Goal: Transaction & Acquisition: Book appointment/travel/reservation

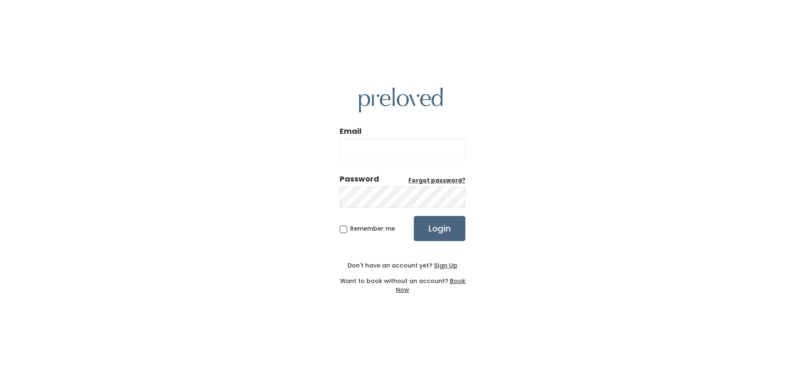
type input "babycakessmith0801@gmail.com"
click at [438, 227] on input "Login" at bounding box center [440, 228] width 52 height 25
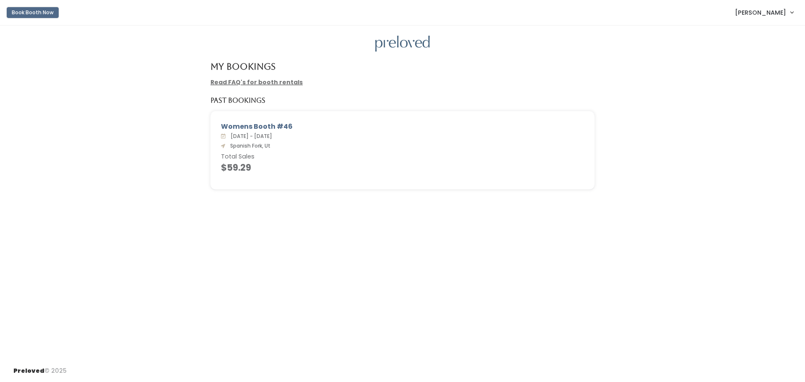
click at [29, 13] on button "Book Booth Now" at bounding box center [33, 12] width 52 height 11
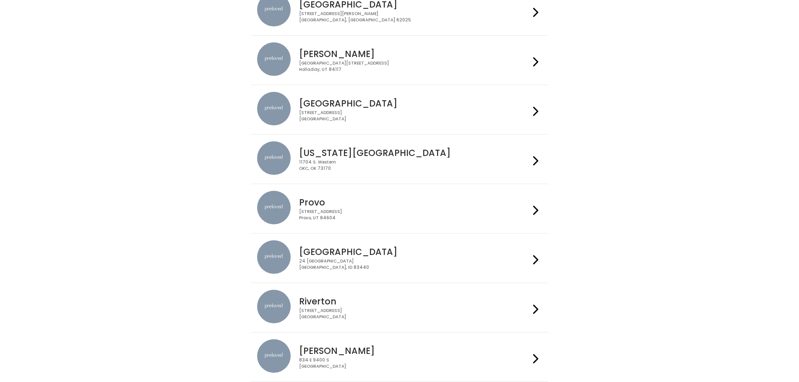
scroll to position [253, 0]
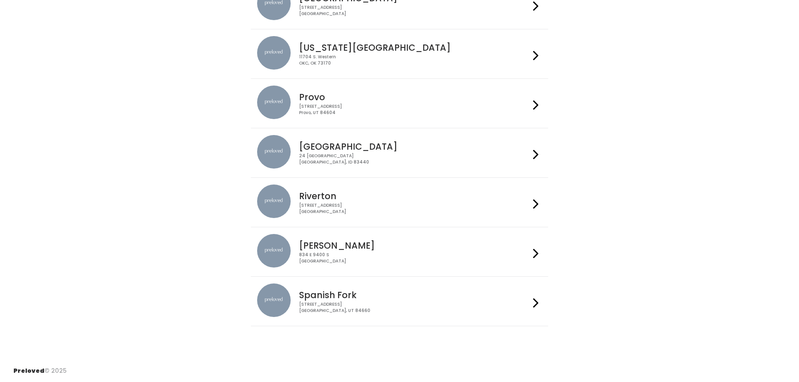
click at [351, 297] on h4 "Spanish Fork" at bounding box center [414, 295] width 231 height 10
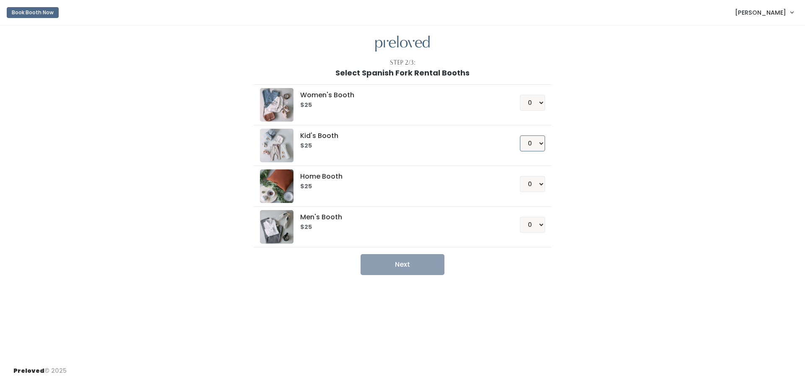
click at [540, 144] on select "0 1 2 3 4" at bounding box center [532, 143] width 25 height 16
select select "1"
click at [520, 135] on select "0 1 2 3 4" at bounding box center [532, 143] width 25 height 16
click at [419, 266] on button "Next" at bounding box center [403, 264] width 84 height 21
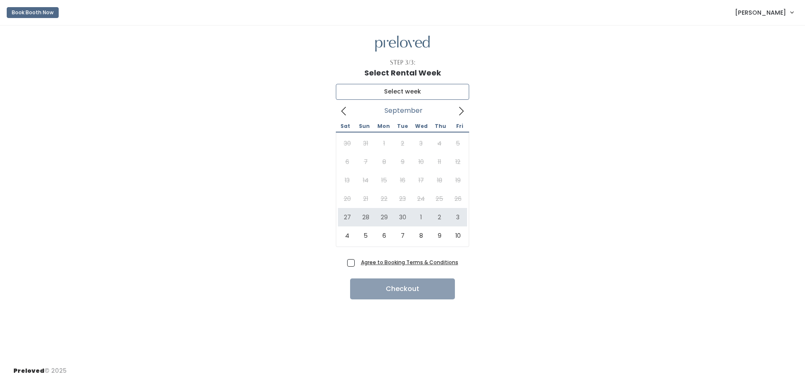
type input "[DATE] to [DATE]"
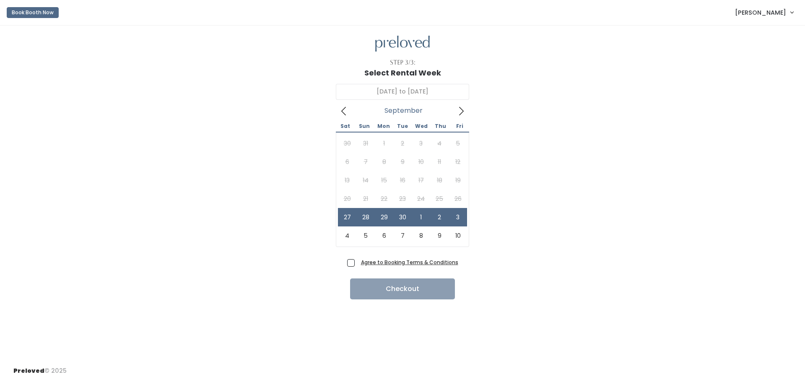
click at [348, 262] on div "Agree to Booking Terms & Conditions Checkout" at bounding box center [402, 277] width 778 height 43
click at [358, 261] on span "Agree to Booking Terms & Conditions" at bounding box center [408, 262] width 101 height 8
click at [358, 261] on input "Agree to Booking Terms & Conditions" at bounding box center [360, 260] width 5 height 5
checkbox input "true"
click at [387, 291] on button "Checkout" at bounding box center [402, 288] width 105 height 21
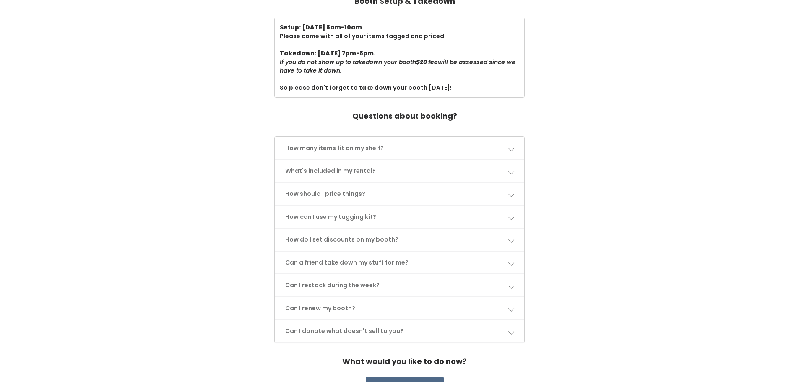
scroll to position [293, 0]
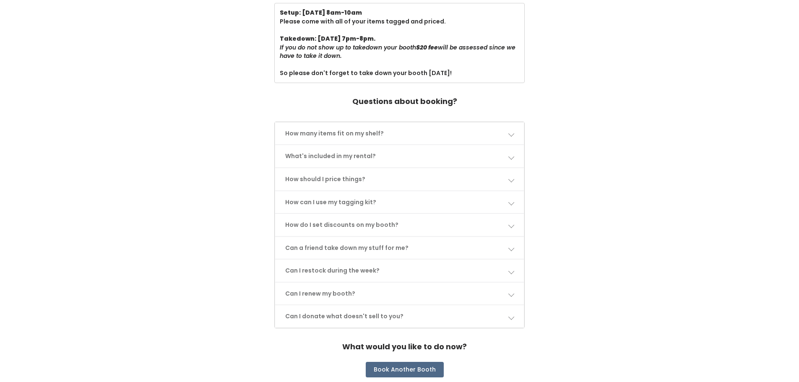
click at [451, 270] on link "Can I restock during the week?" at bounding box center [399, 270] width 249 height 22
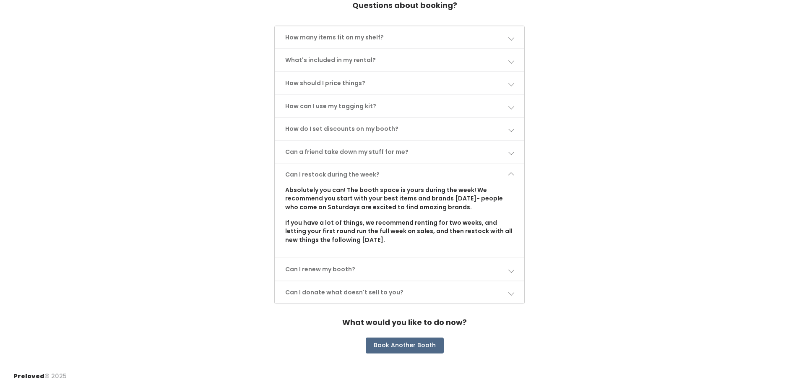
scroll to position [395, 0]
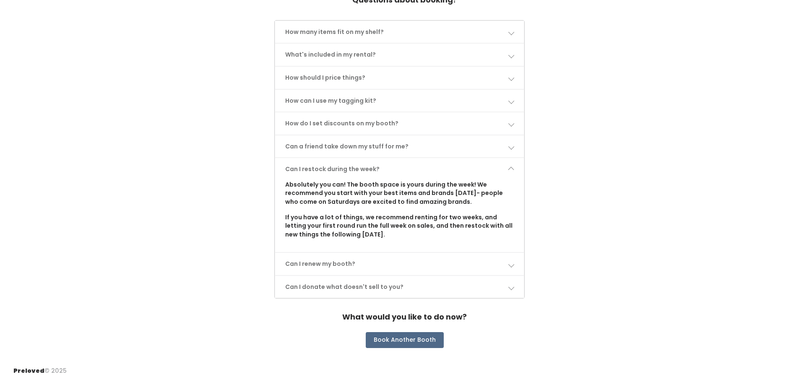
click at [349, 265] on link "Can I renew my booth?" at bounding box center [399, 264] width 249 height 22
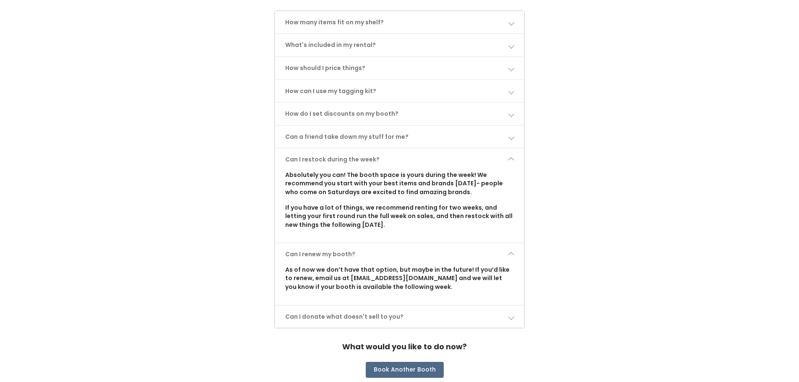
scroll to position [434, 0]
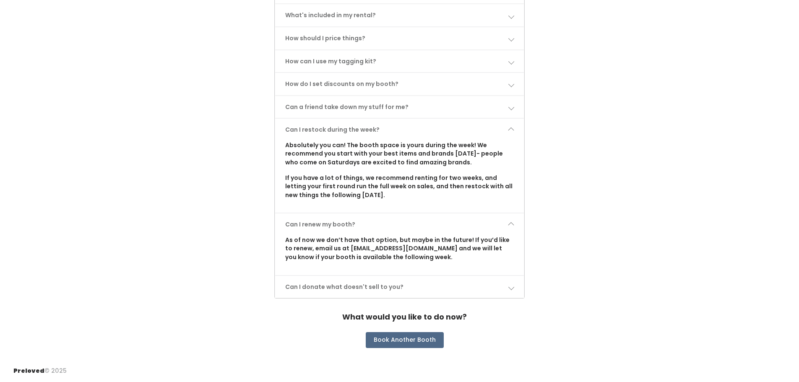
click at [312, 286] on link "Can I donate what doesn't sell to you?" at bounding box center [399, 287] width 249 height 22
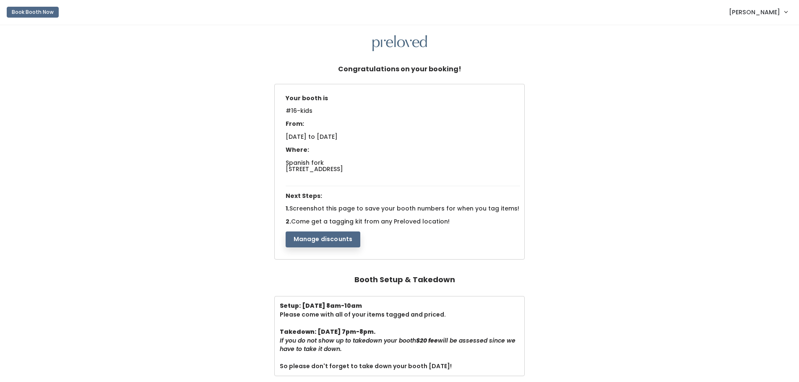
scroll to position [0, 0]
